Goal: Transaction & Acquisition: Purchase product/service

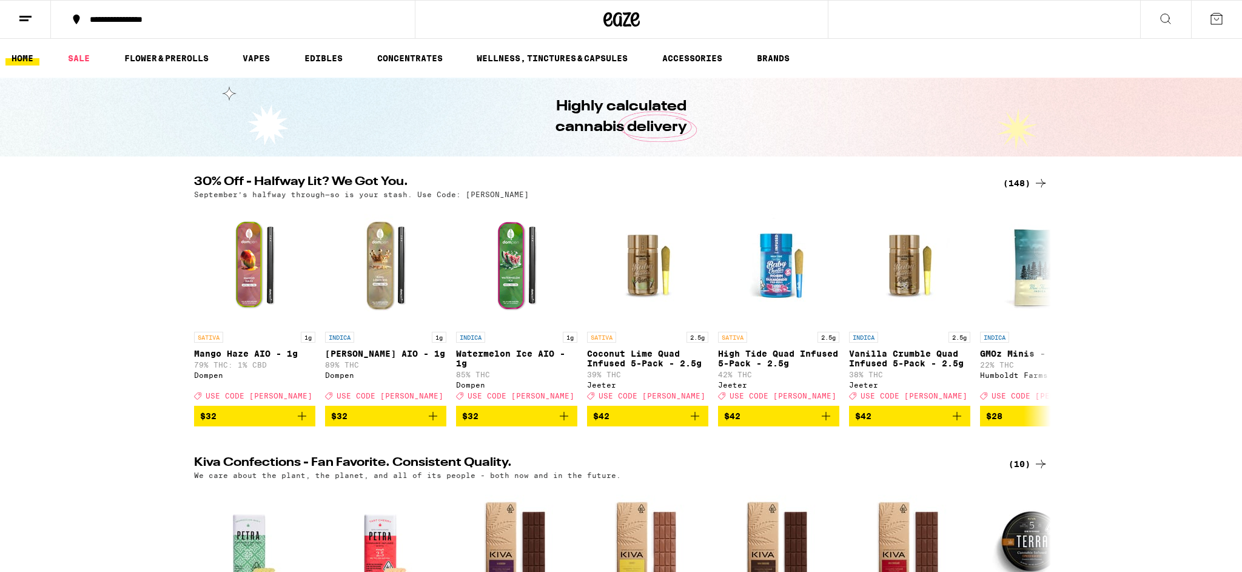
click at [1162, 22] on icon at bounding box center [1165, 19] width 15 height 15
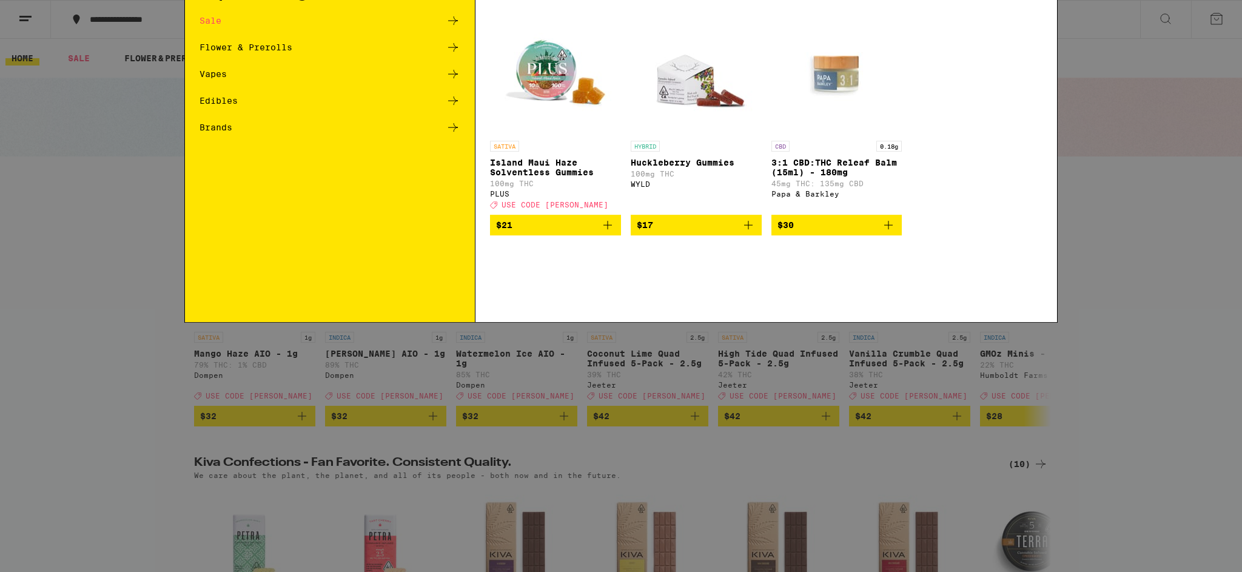
click at [360, 15] on input "Search for Products" at bounding box center [619, 20] width 800 height 11
type input "garlic starship"
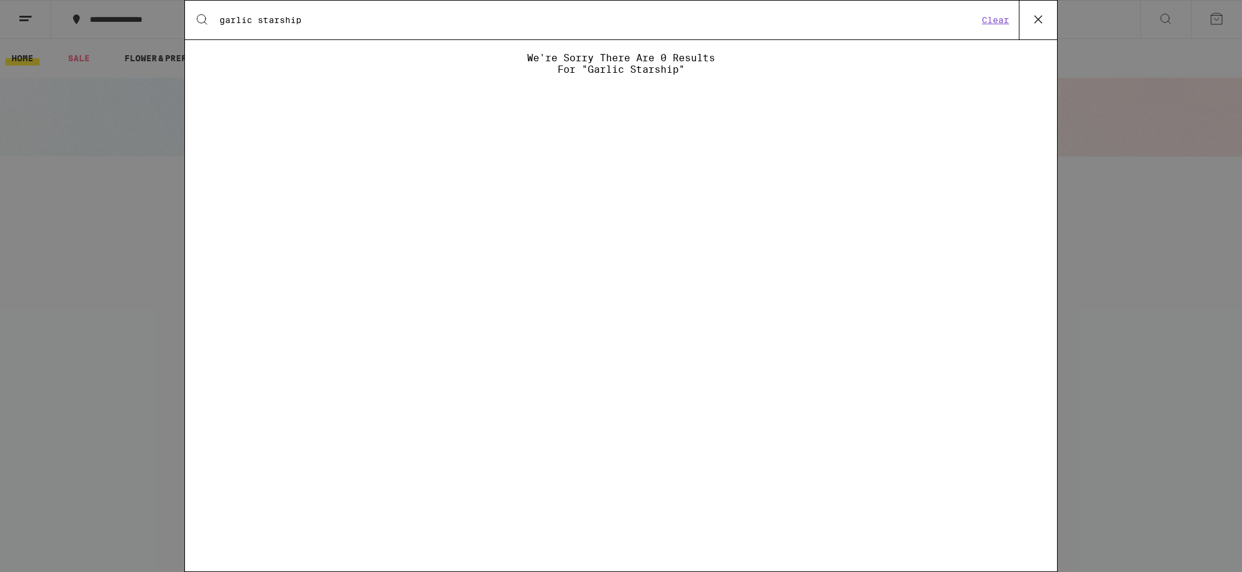
click at [458, 19] on input "garlic starship" at bounding box center [598, 20] width 759 height 11
click at [201, 12] on icon at bounding box center [202, 19] width 15 height 15
